Goal: Transaction & Acquisition: Purchase product/service

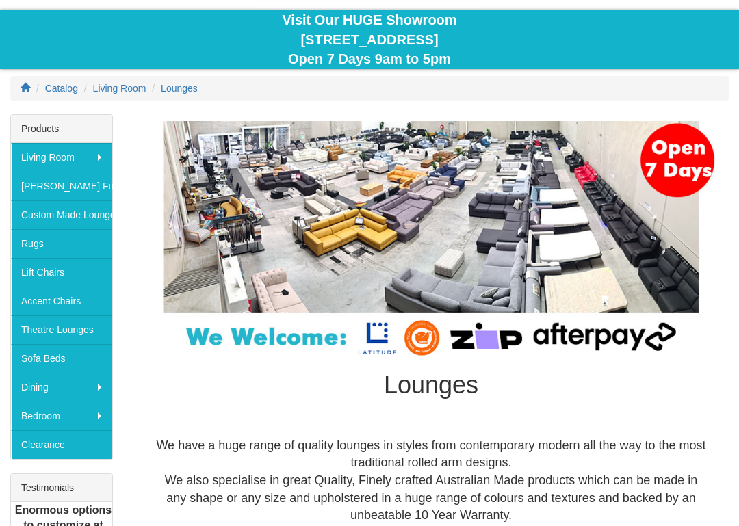
scroll to position [131, 0]
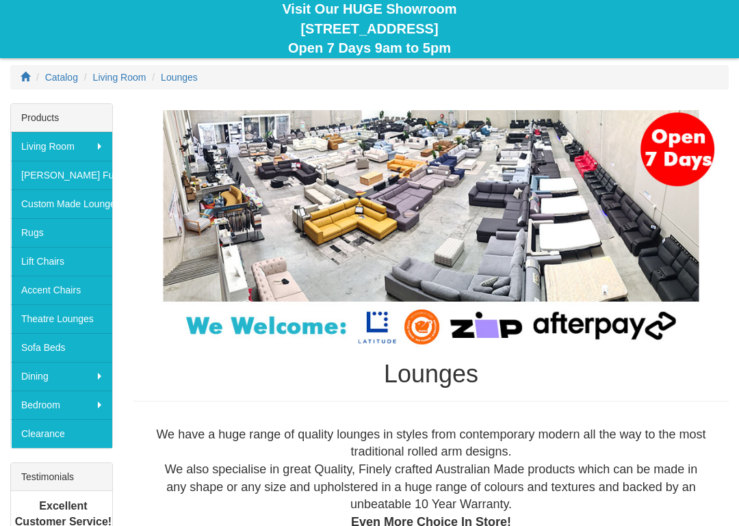
click at [57, 349] on link "Sofa Beds" at bounding box center [61, 347] width 101 height 29
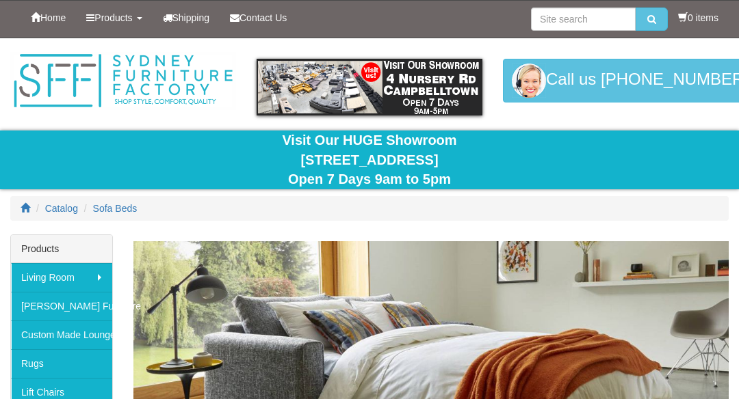
click at [643, 313] on img at bounding box center [430, 391] width 595 height 301
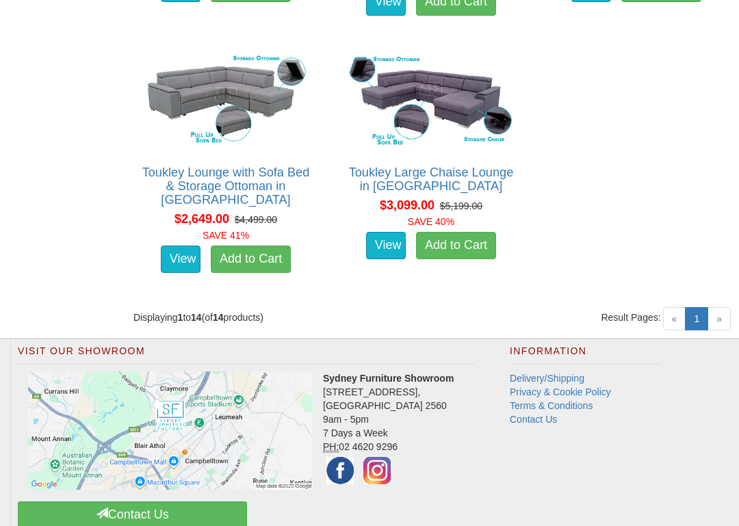
scroll to position [1885, 0]
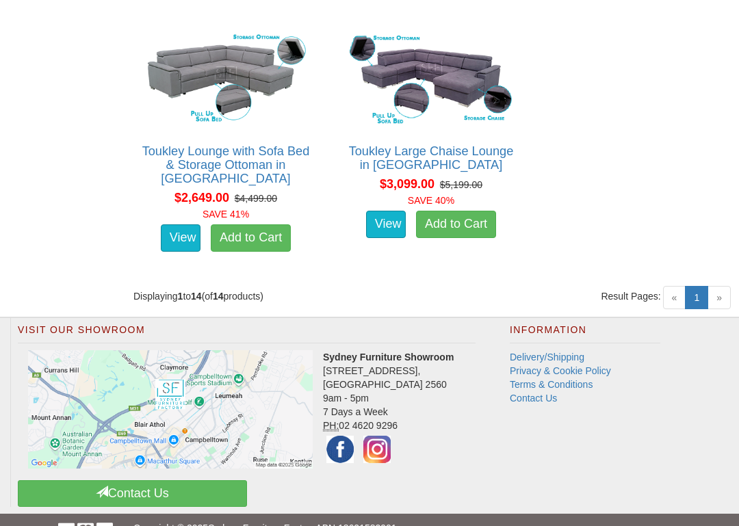
click at [716, 286] on span "»" at bounding box center [718, 297] width 23 height 23
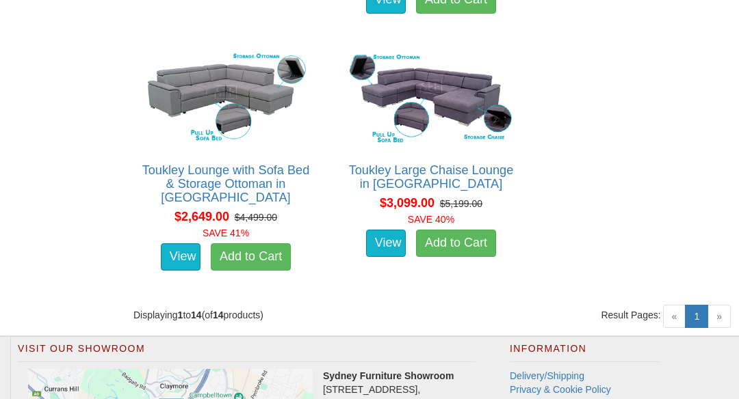
scroll to position [1865, 0]
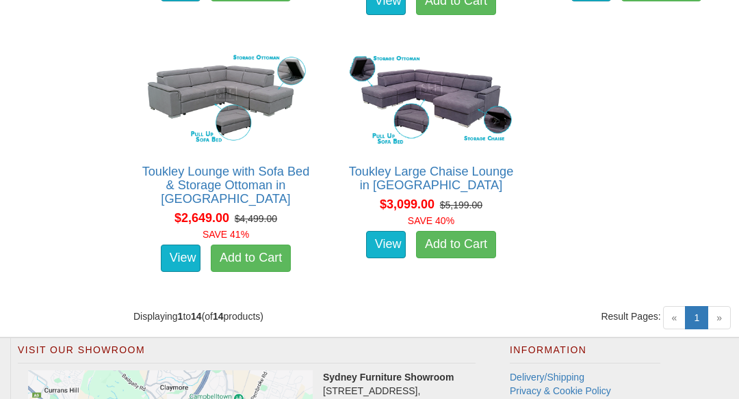
click at [718, 306] on span "»" at bounding box center [718, 317] width 23 height 23
click at [672, 306] on span "«" at bounding box center [674, 317] width 23 height 23
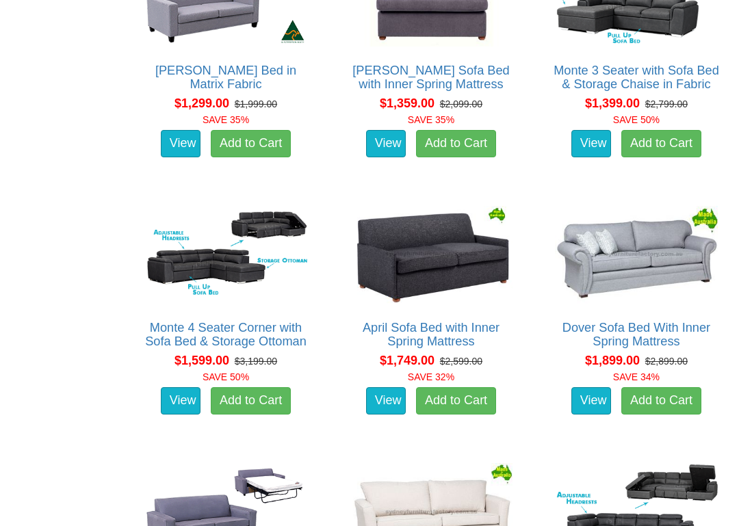
scroll to position [938, 0]
click at [641, 237] on img at bounding box center [636, 254] width 170 height 105
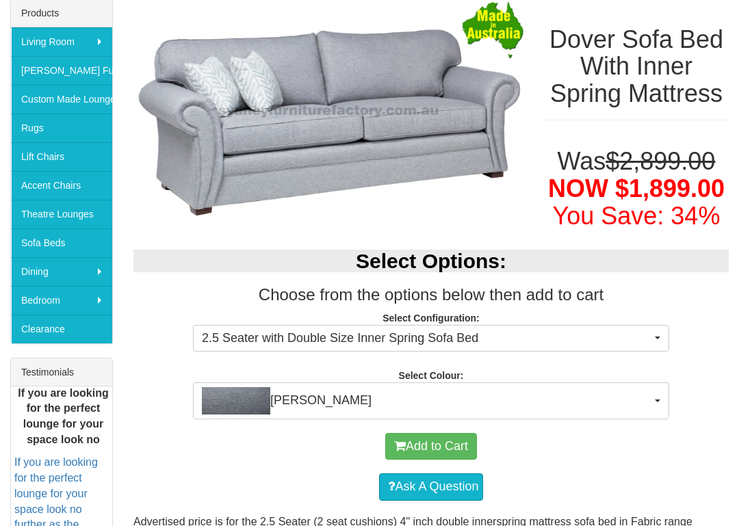
scroll to position [236, 0]
click at [239, 397] on img "button" at bounding box center [236, 400] width 68 height 27
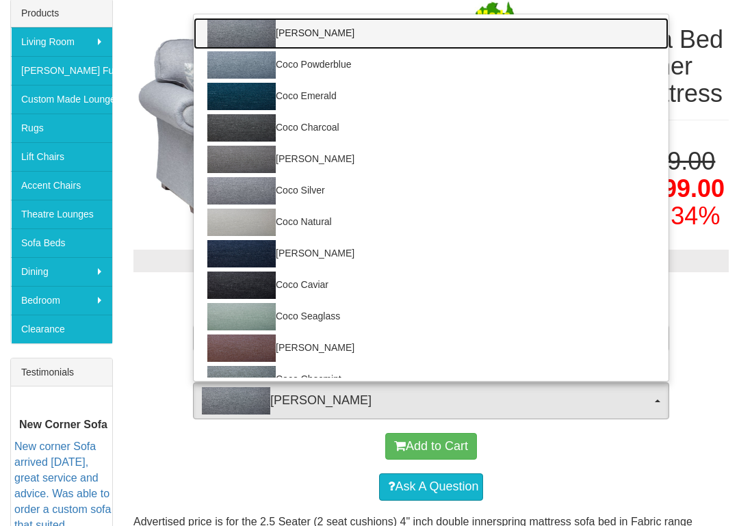
scroll to position [0, 0]
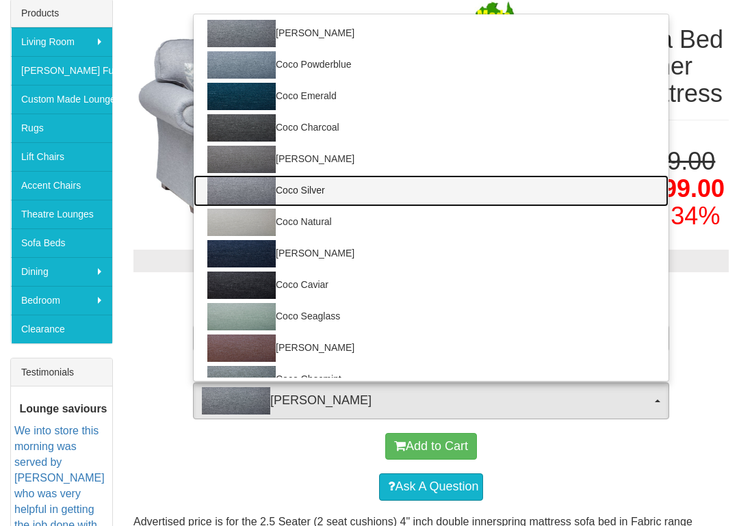
click at [248, 194] on img at bounding box center [241, 190] width 68 height 27
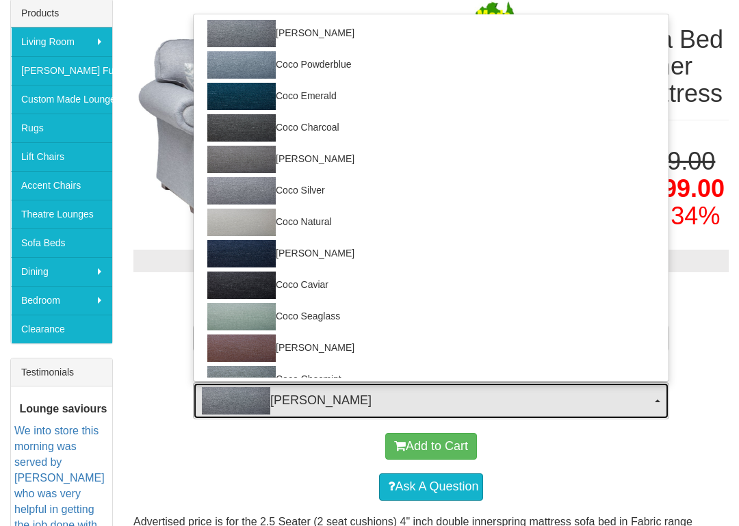
select select "170"
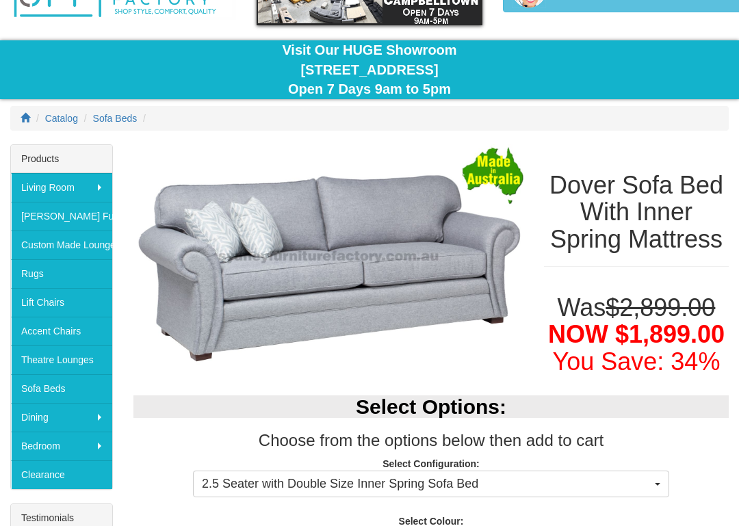
scroll to position [90, 0]
click at [336, 267] on img at bounding box center [328, 257] width 390 height 226
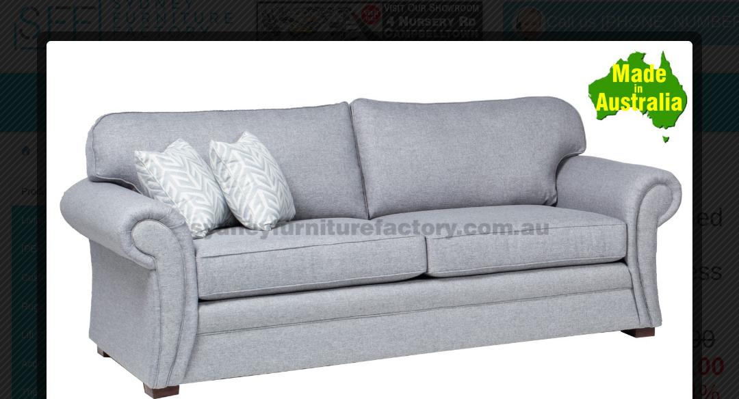
scroll to position [0, 0]
